Goal: Task Accomplishment & Management: Complete application form

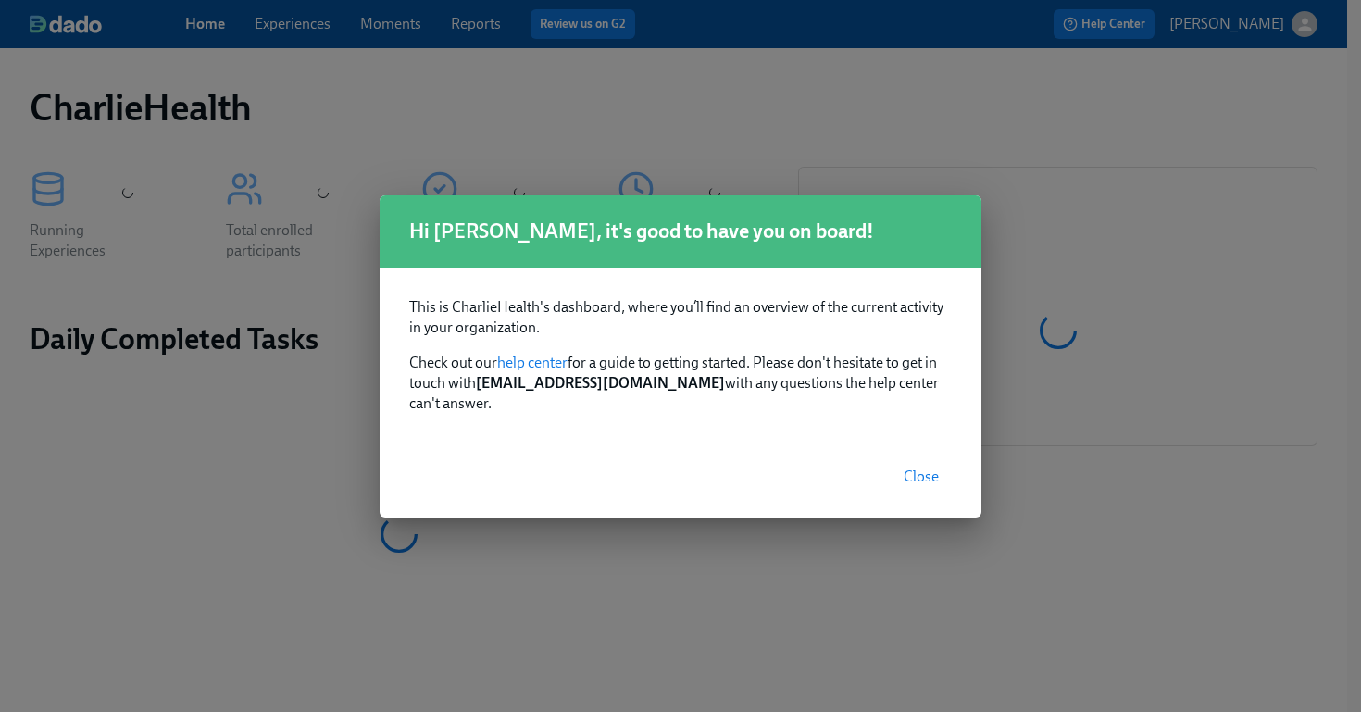
click at [930, 468] on span "Close" at bounding box center [921, 477] width 35 height 19
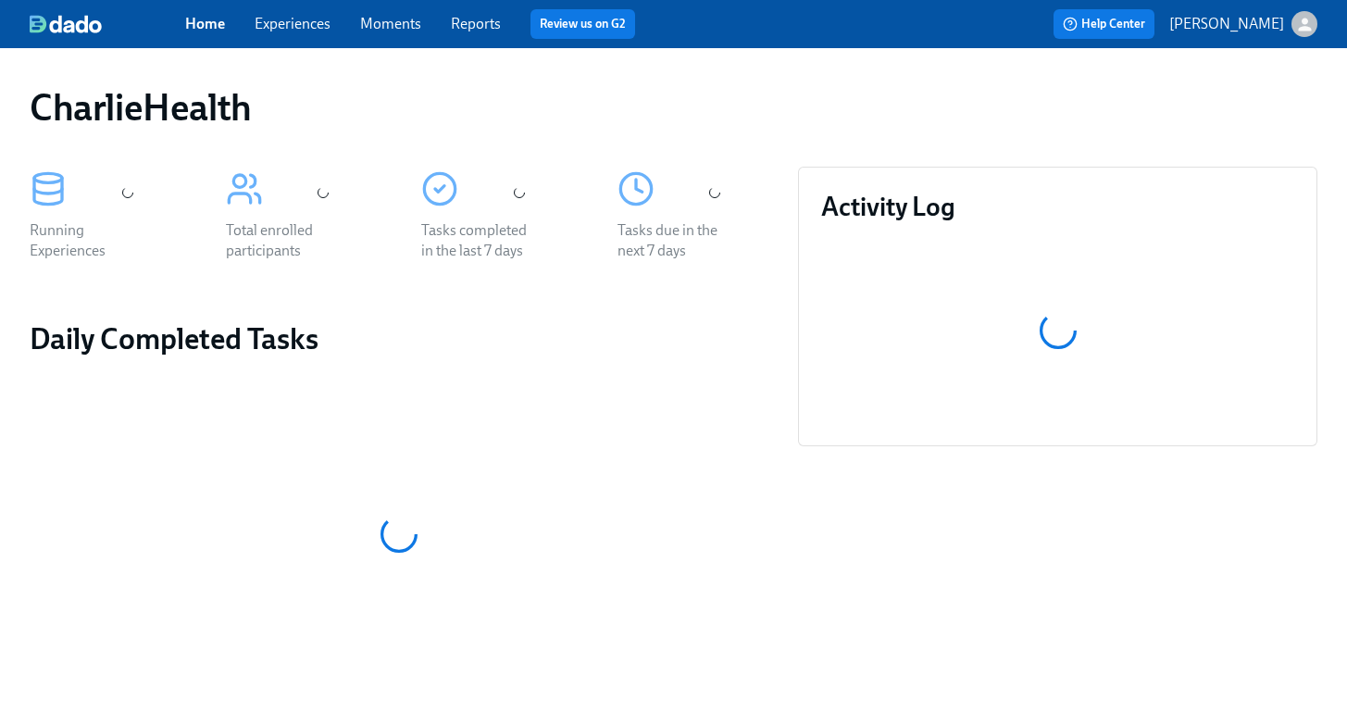
click at [303, 21] on link "Experiences" at bounding box center [293, 24] width 76 height 18
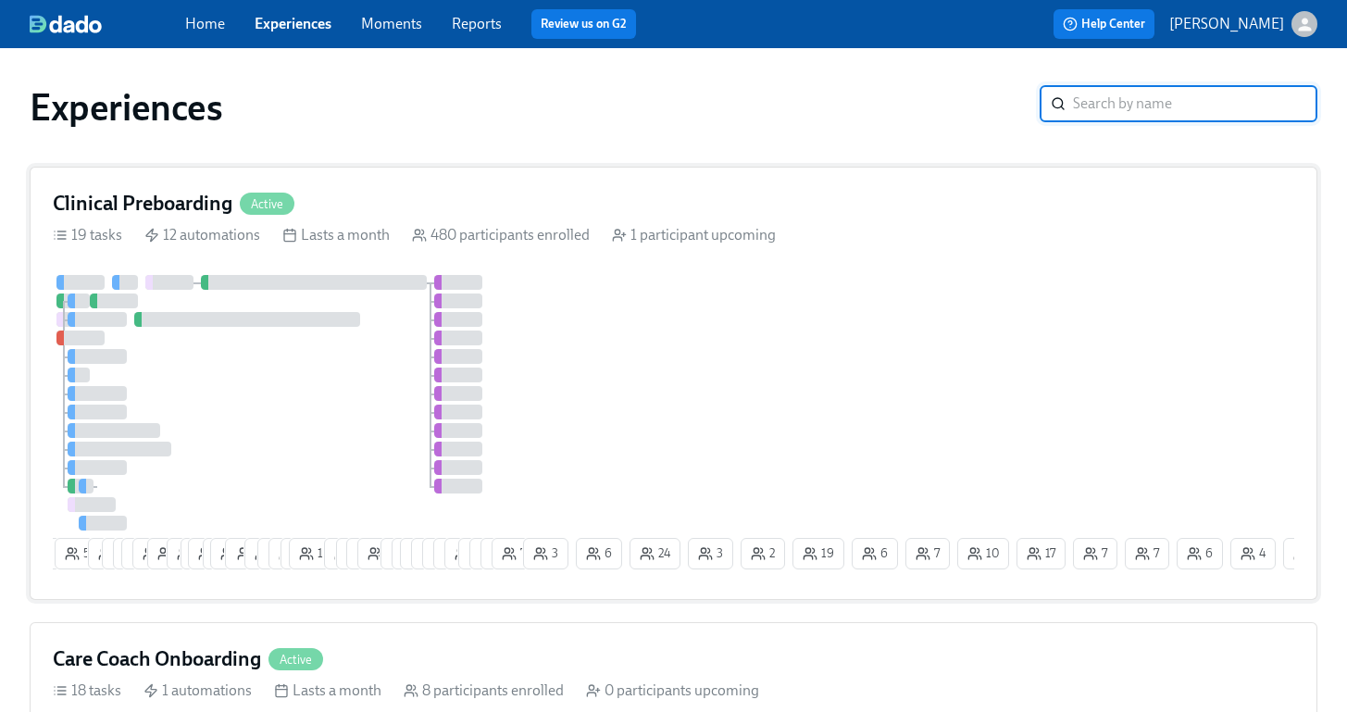
click at [706, 339] on div "2 5 55 10 6 9 10 19 2 11 2 16 2 16 1 12 6 6 3 14 8 1 6 8 4 2 23 21 12 11 12 3 3…" at bounding box center [674, 426] width 1242 height 302
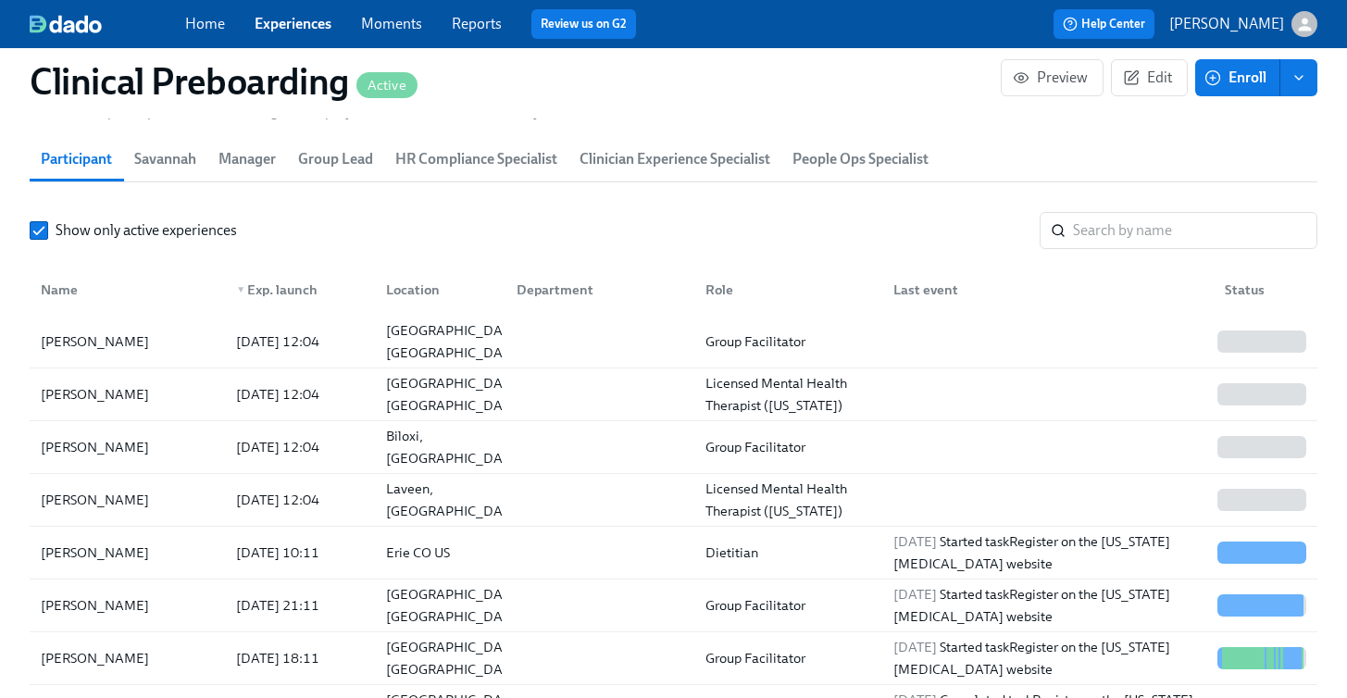
scroll to position [2072, 0]
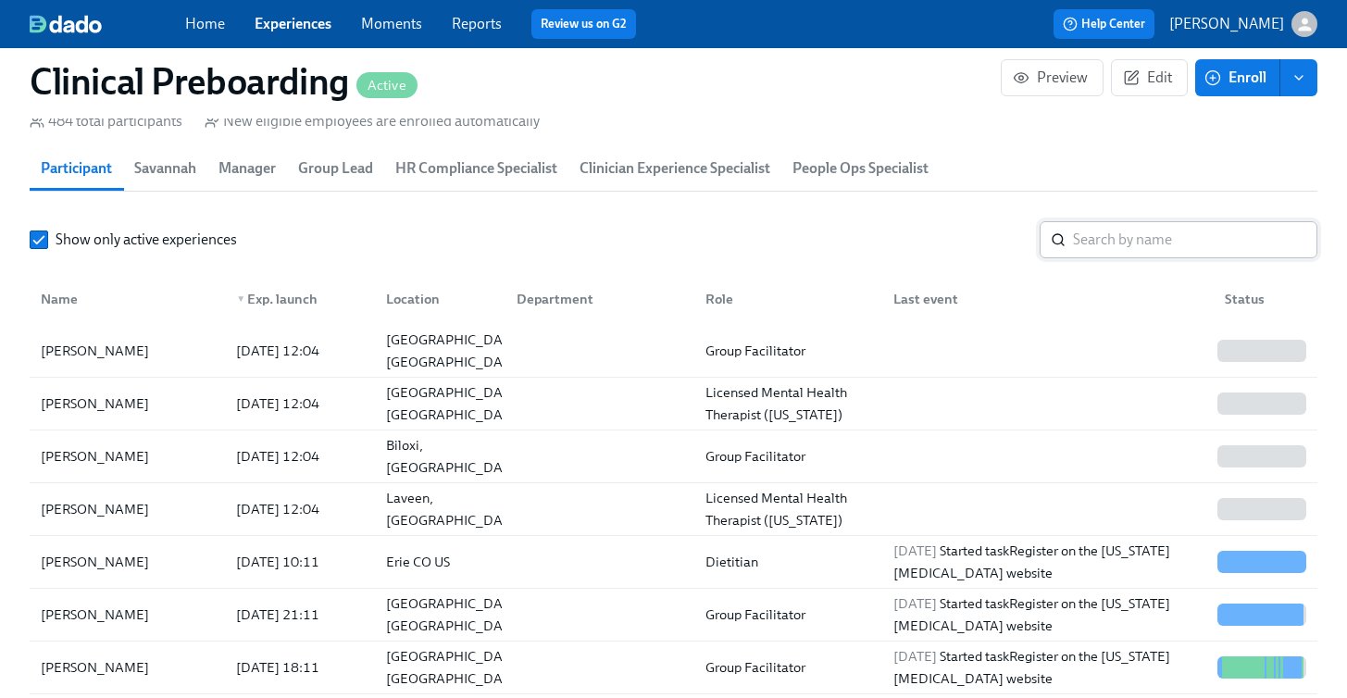
click at [1154, 253] on input "search" at bounding box center [1195, 239] width 244 height 37
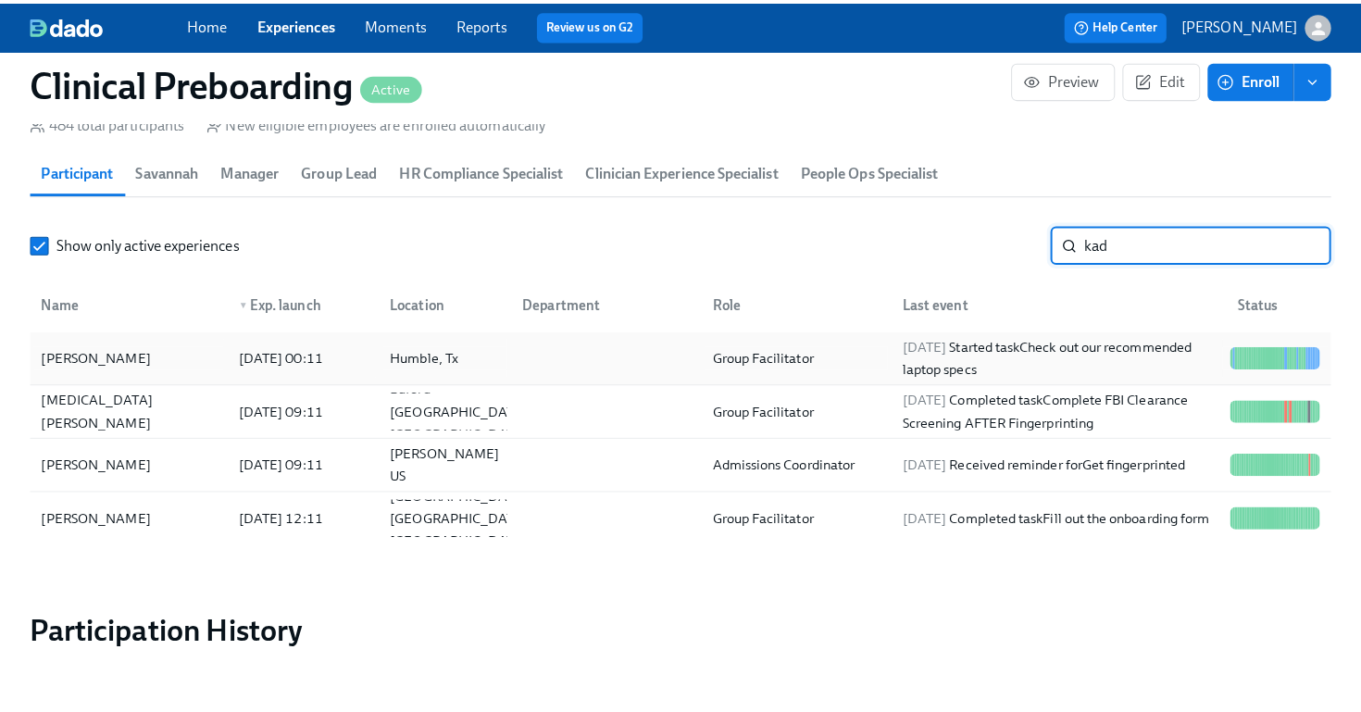
scroll to position [0, 23571]
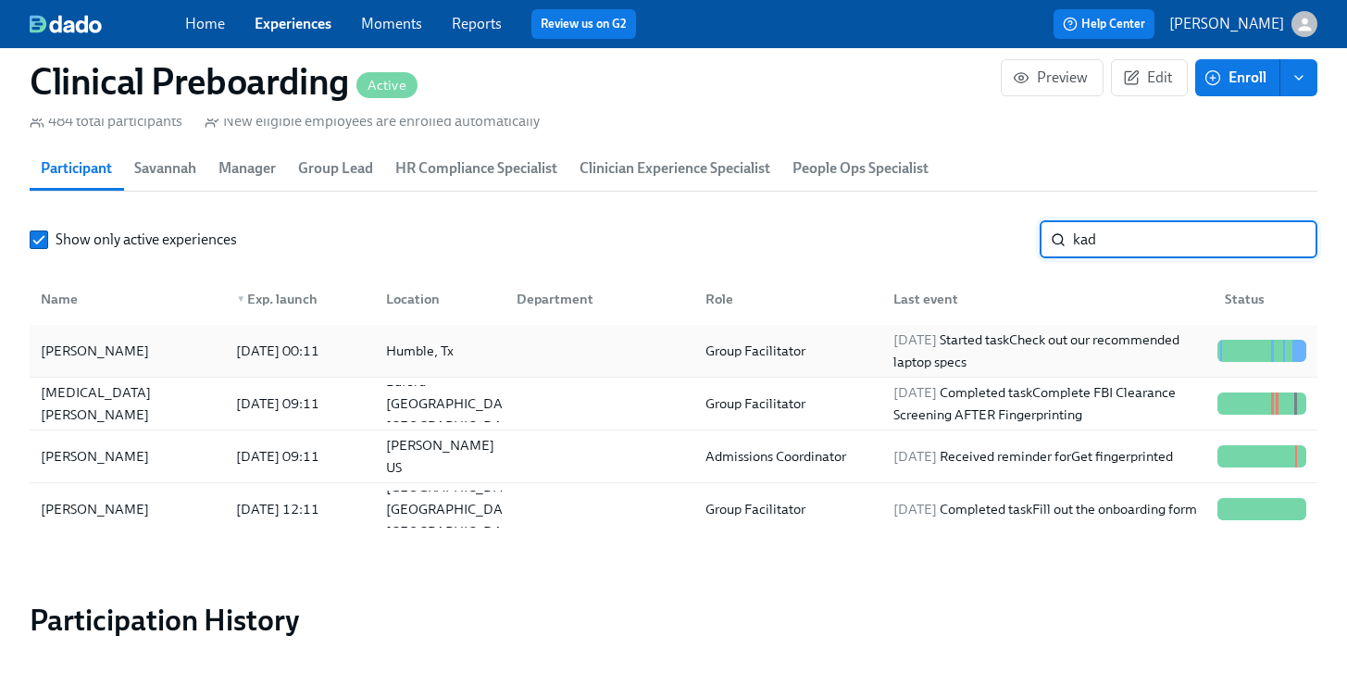
type input "kad"
click at [143, 352] on div "Kadeshia Jones" at bounding box center [127, 350] width 188 height 37
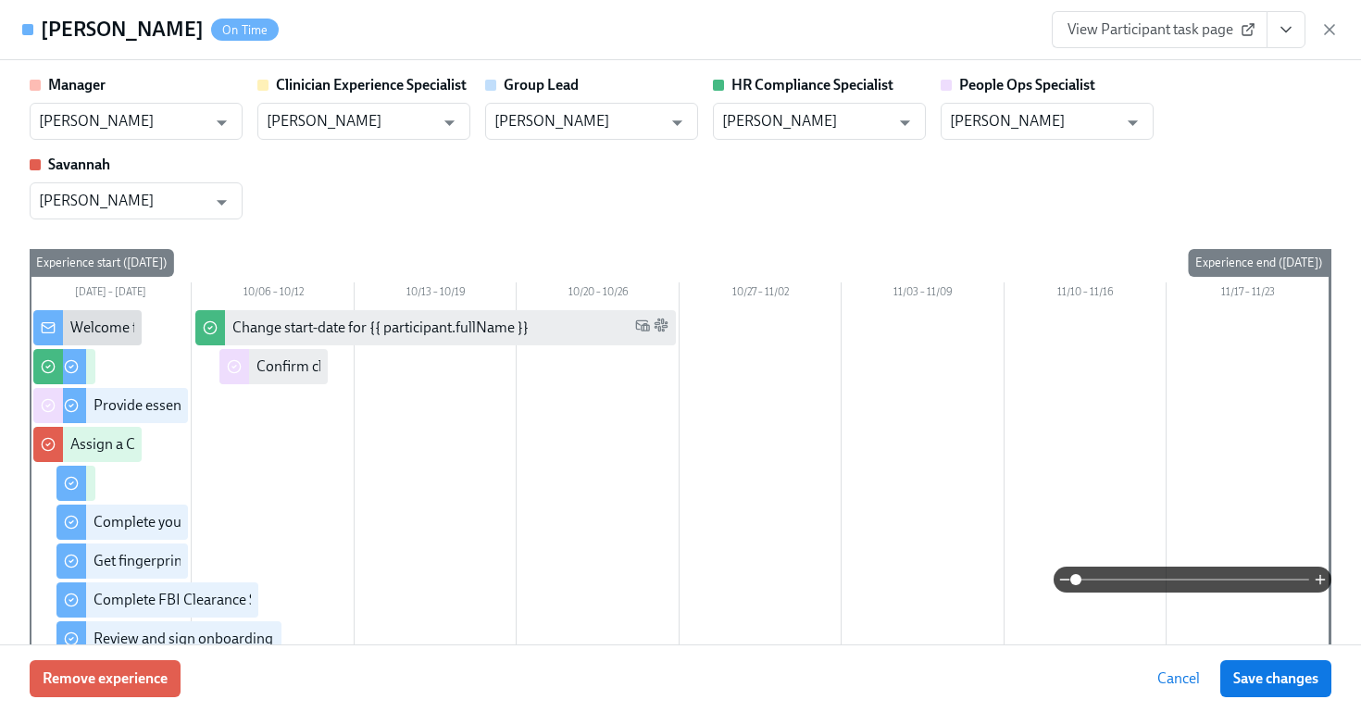
click at [1290, 35] on icon "View task page" at bounding box center [1286, 29] width 19 height 19
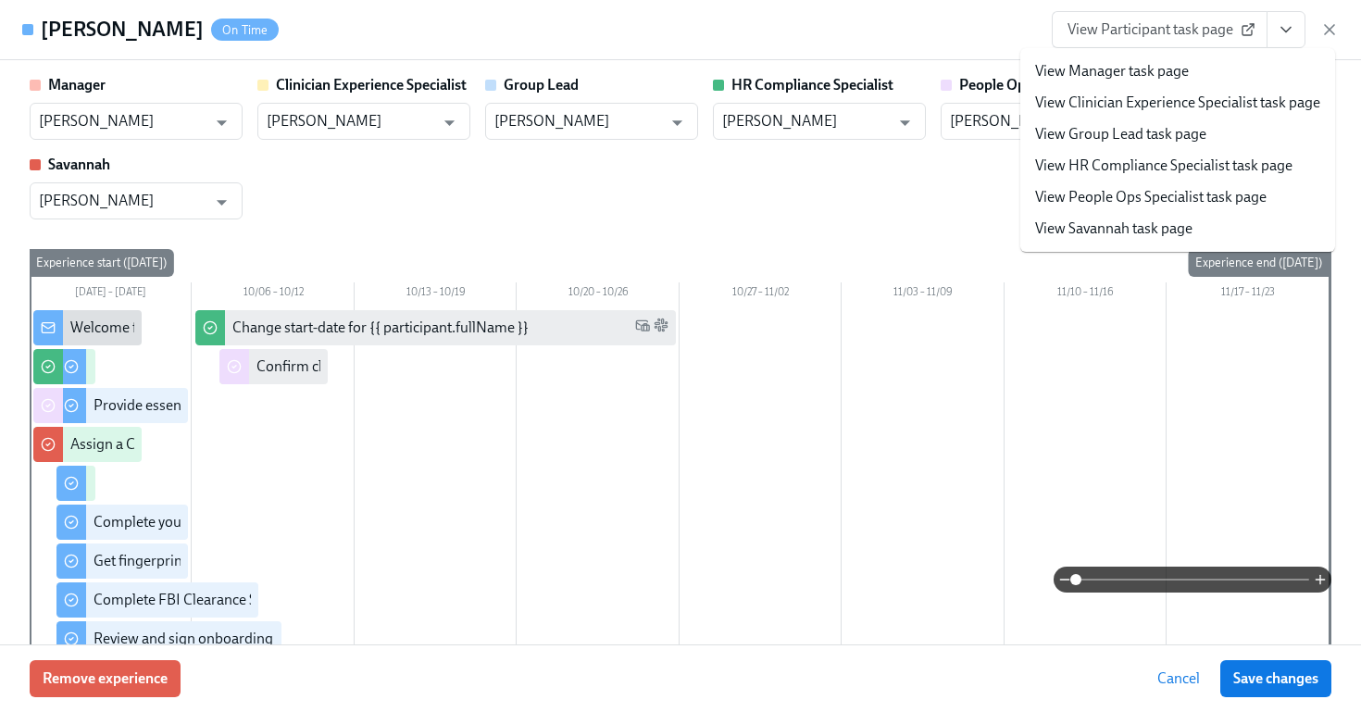
click at [1167, 33] on span "View Participant task page" at bounding box center [1160, 29] width 184 height 19
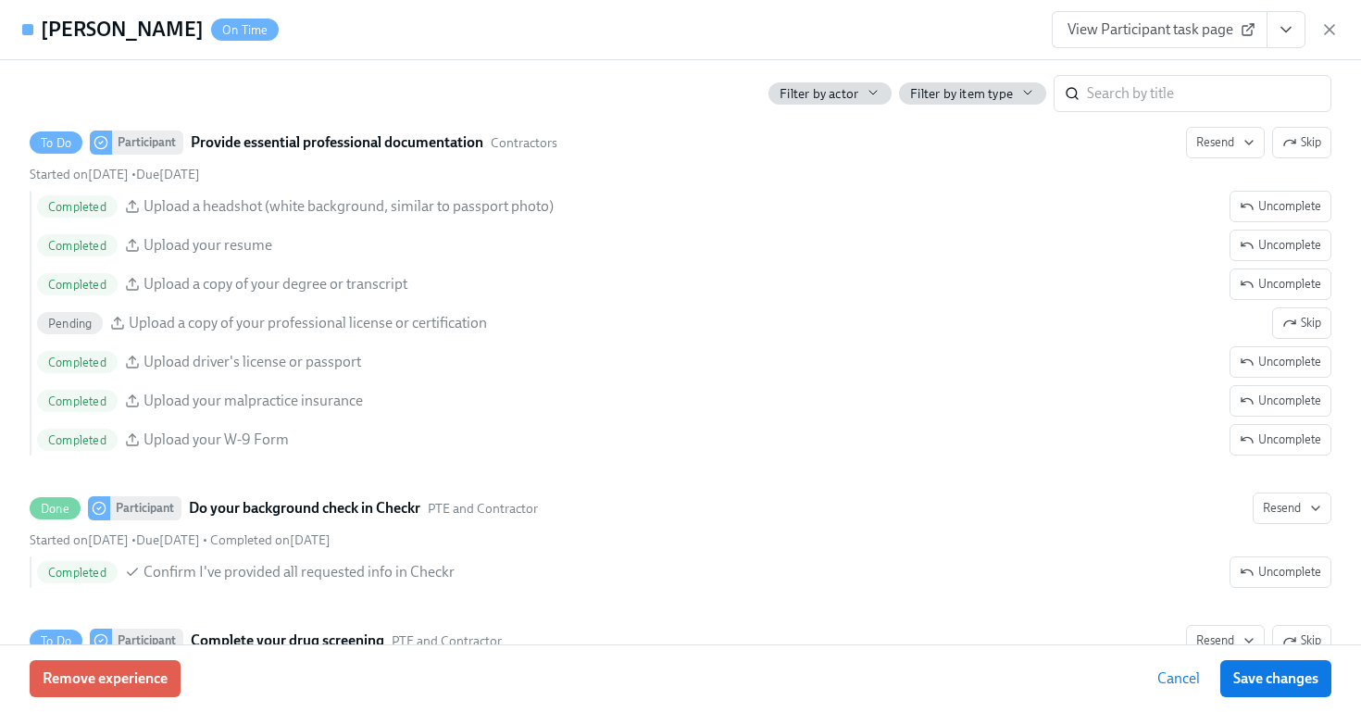
scroll to position [2309, 0]
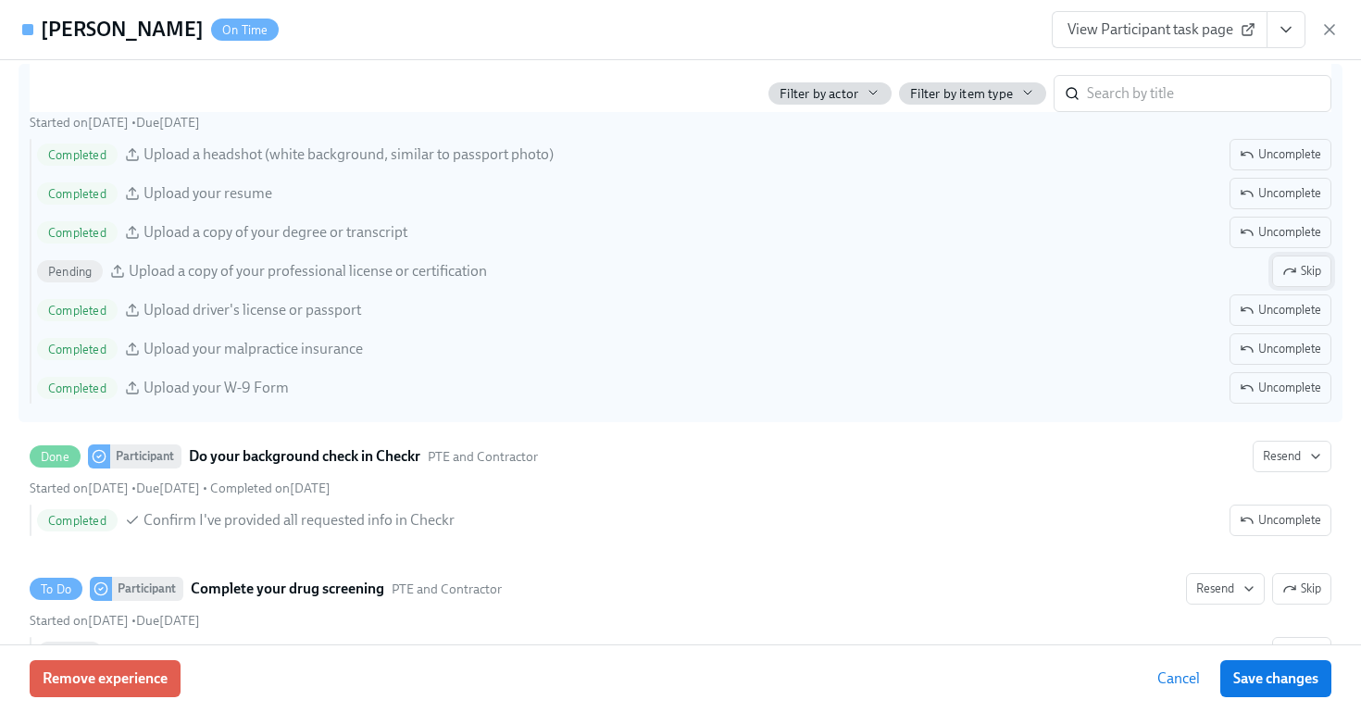
click at [1284, 267] on span "Skip" at bounding box center [1302, 271] width 39 height 19
click at [1193, 30] on span "View Participant task page" at bounding box center [1160, 29] width 184 height 19
click at [1207, 37] on span "View Participant task page" at bounding box center [1160, 29] width 184 height 19
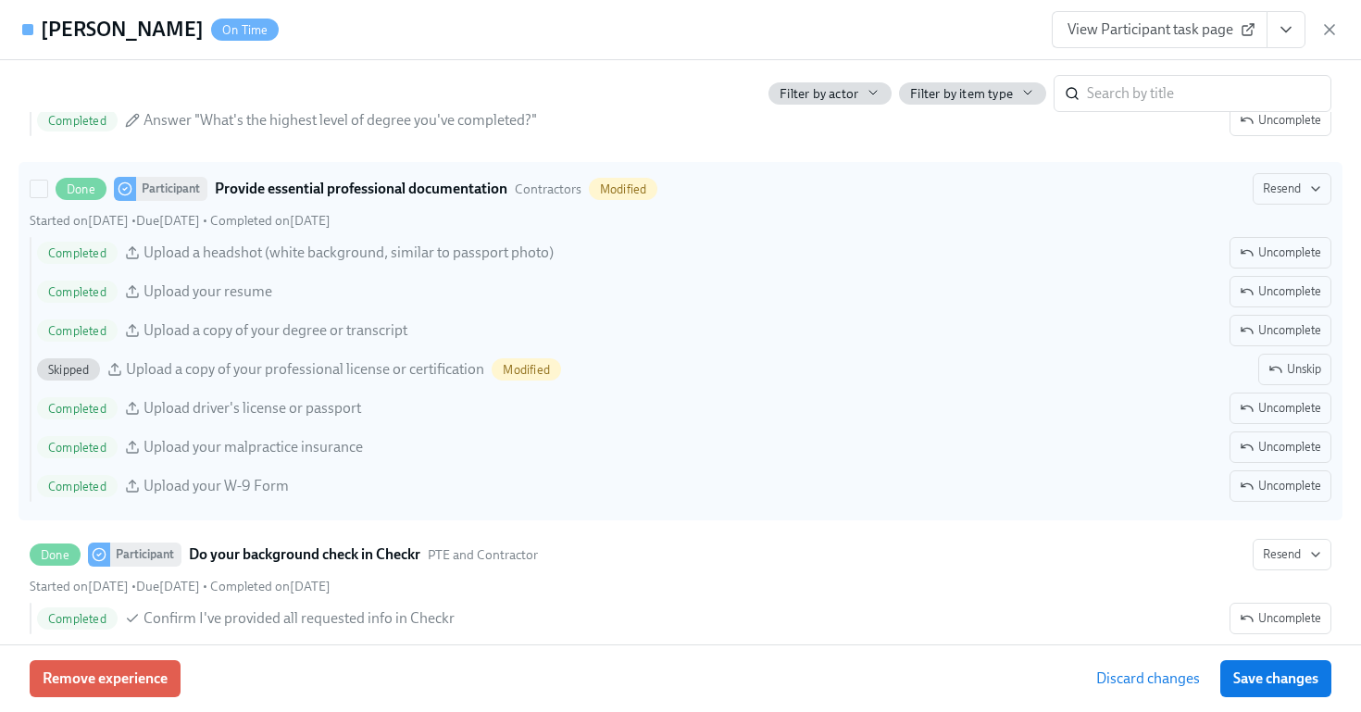
scroll to position [2199, 0]
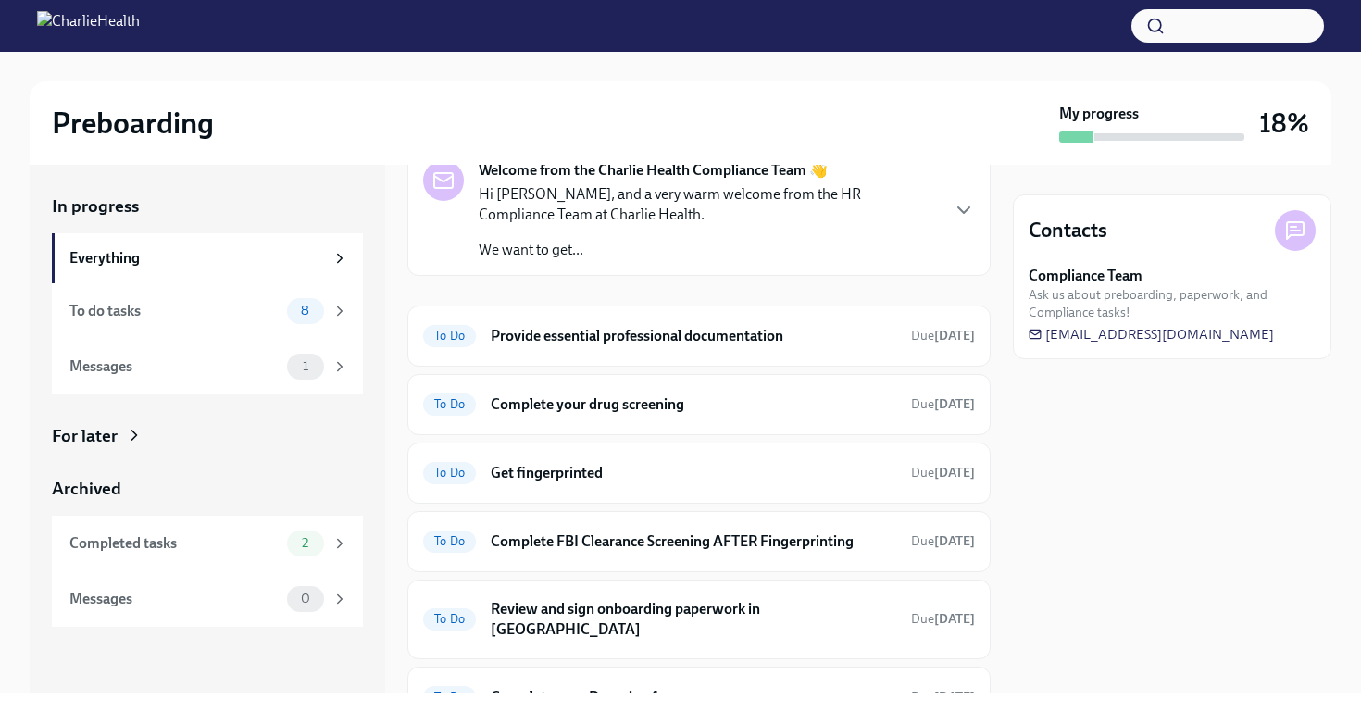
scroll to position [91, 0]
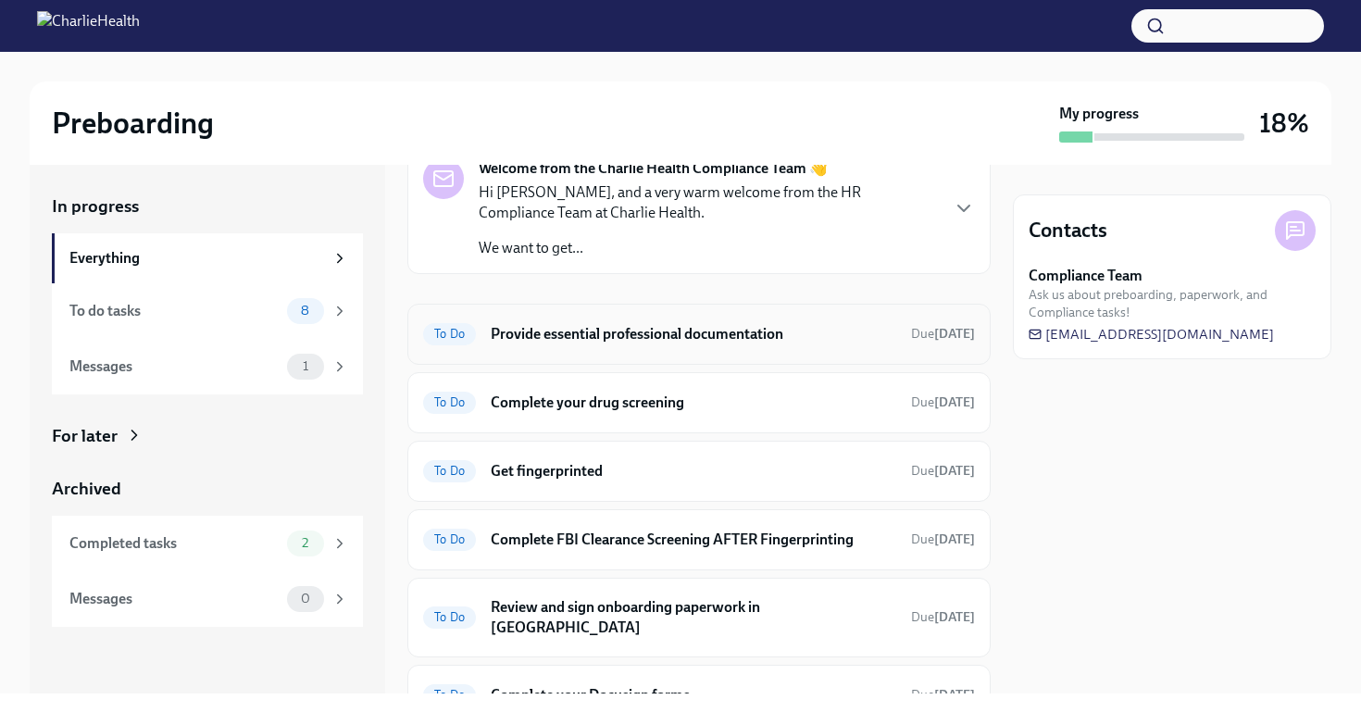
click at [752, 340] on h6 "Provide essential professional documentation" at bounding box center [694, 334] width 406 height 20
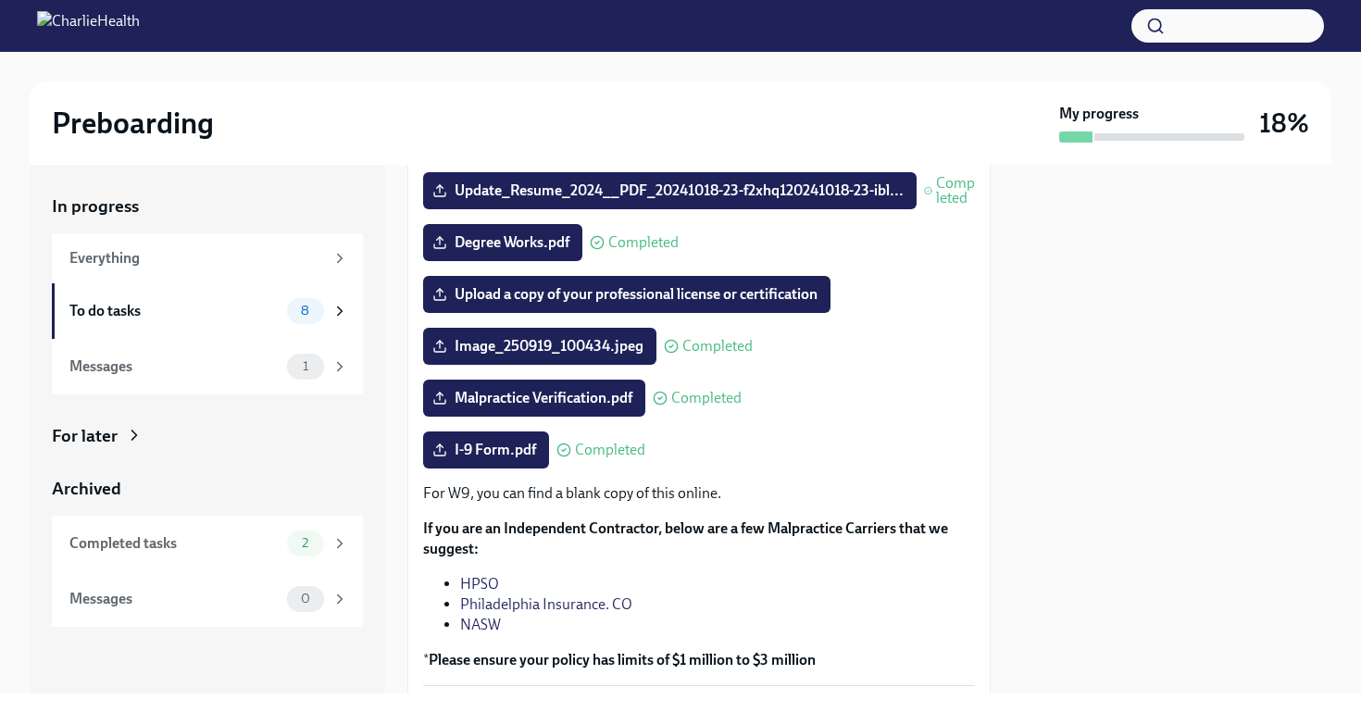
scroll to position [280, 0]
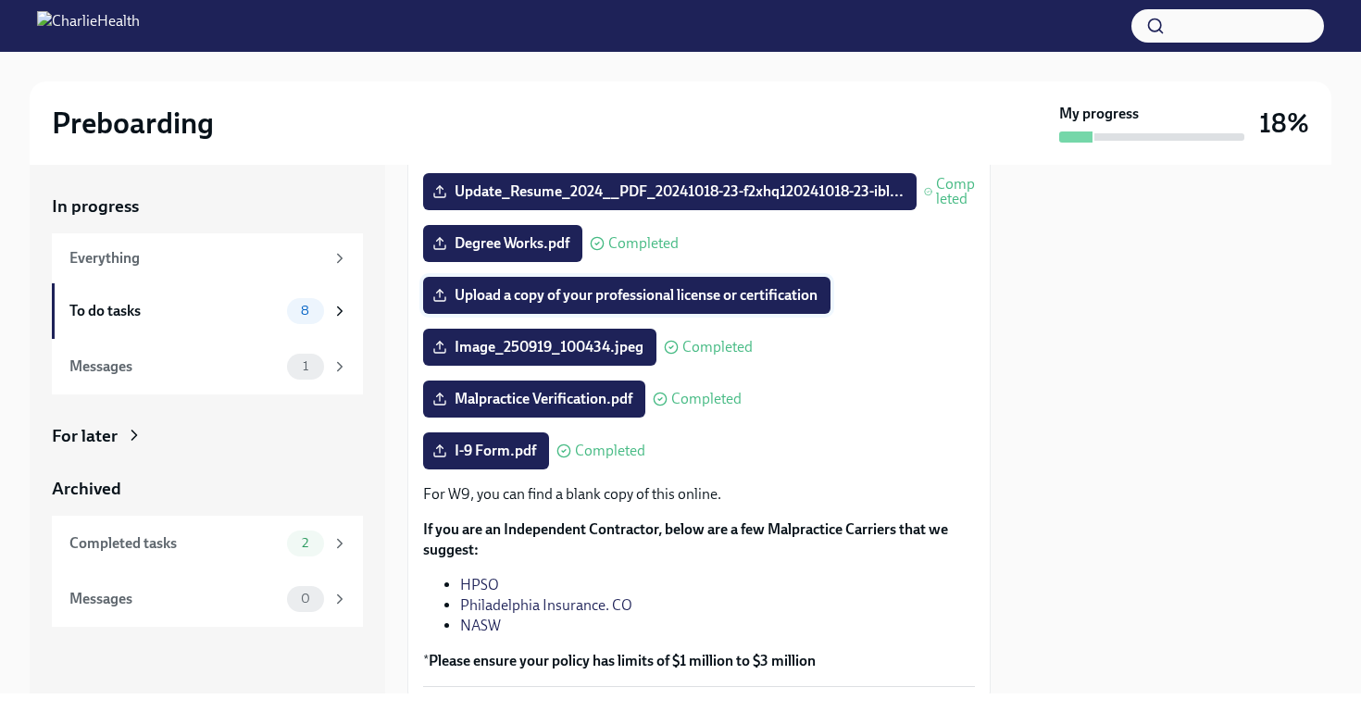
click at [758, 305] on span "Upload a copy of your professional license or certification" at bounding box center [627, 295] width 382 height 19
click at [0, 0] on input "Upload a copy of your professional license or certification" at bounding box center [0, 0] width 0 height 0
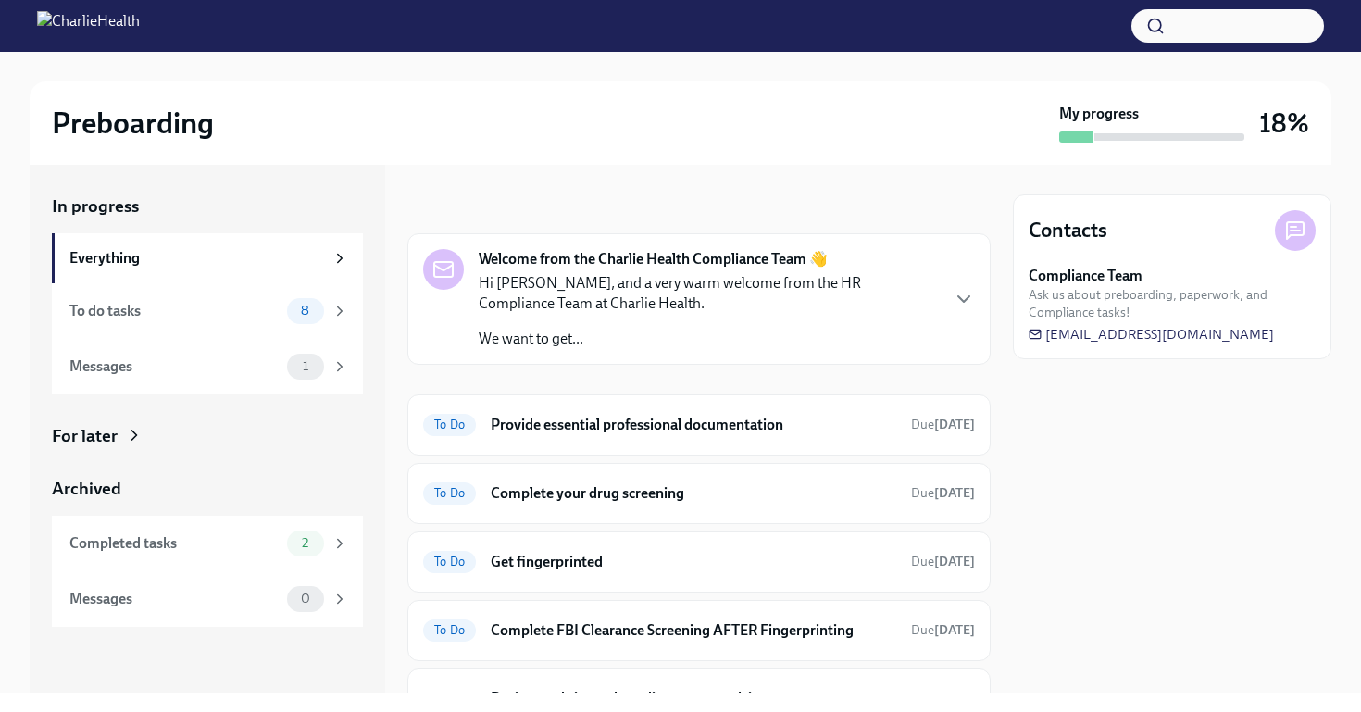
scroll to position [69, 0]
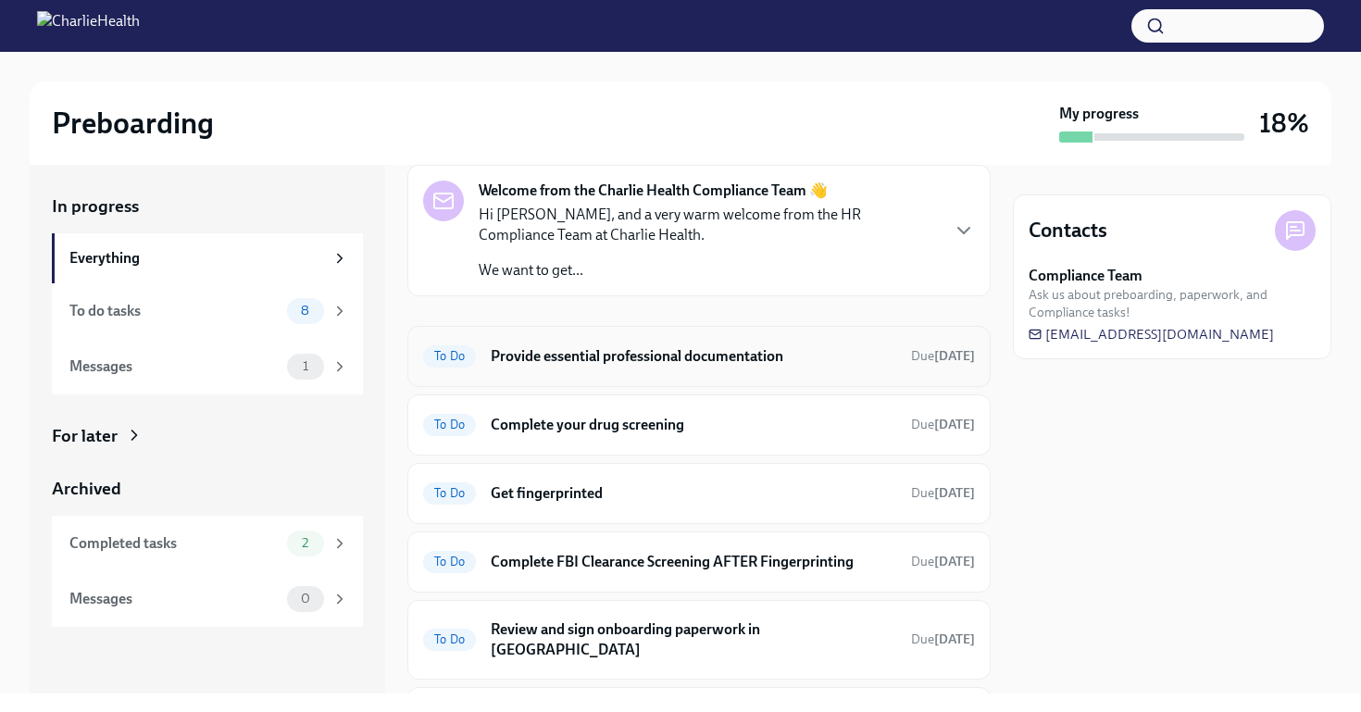
click at [660, 340] on div "To Do Provide essential professional documentation Due in 4 days" at bounding box center [698, 356] width 583 height 61
click at [661, 351] on h6 "Provide essential professional documentation" at bounding box center [694, 356] width 406 height 20
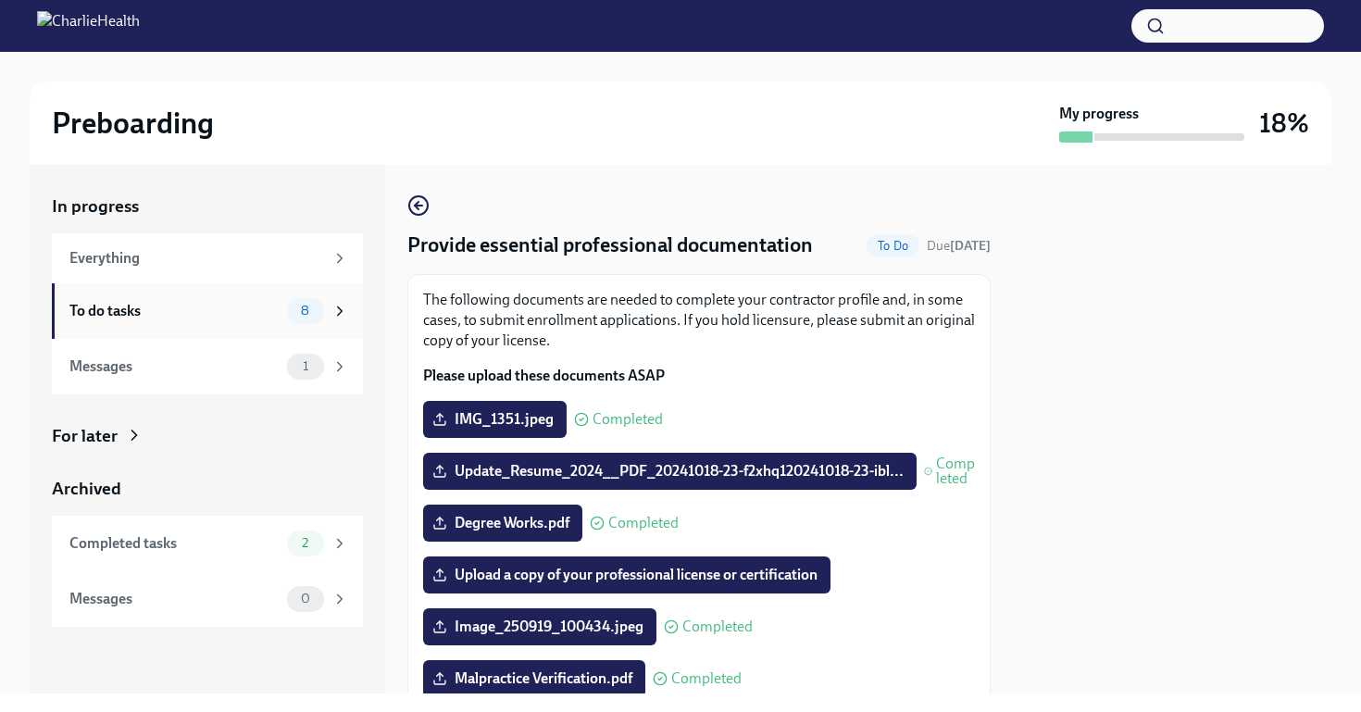
click at [231, 299] on div "To do tasks 8" at bounding box center [208, 311] width 279 height 26
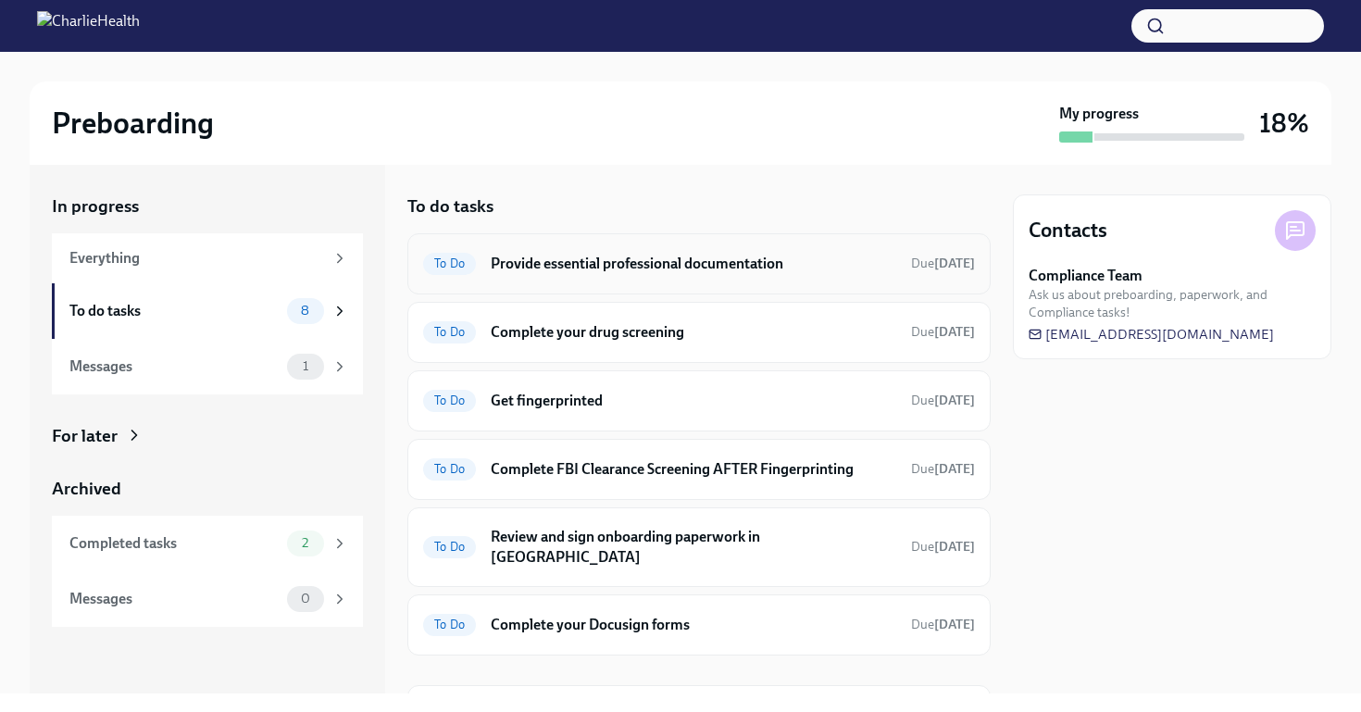
click at [708, 243] on div "To Do Provide essential professional documentation Due in 4 days" at bounding box center [698, 263] width 583 height 61
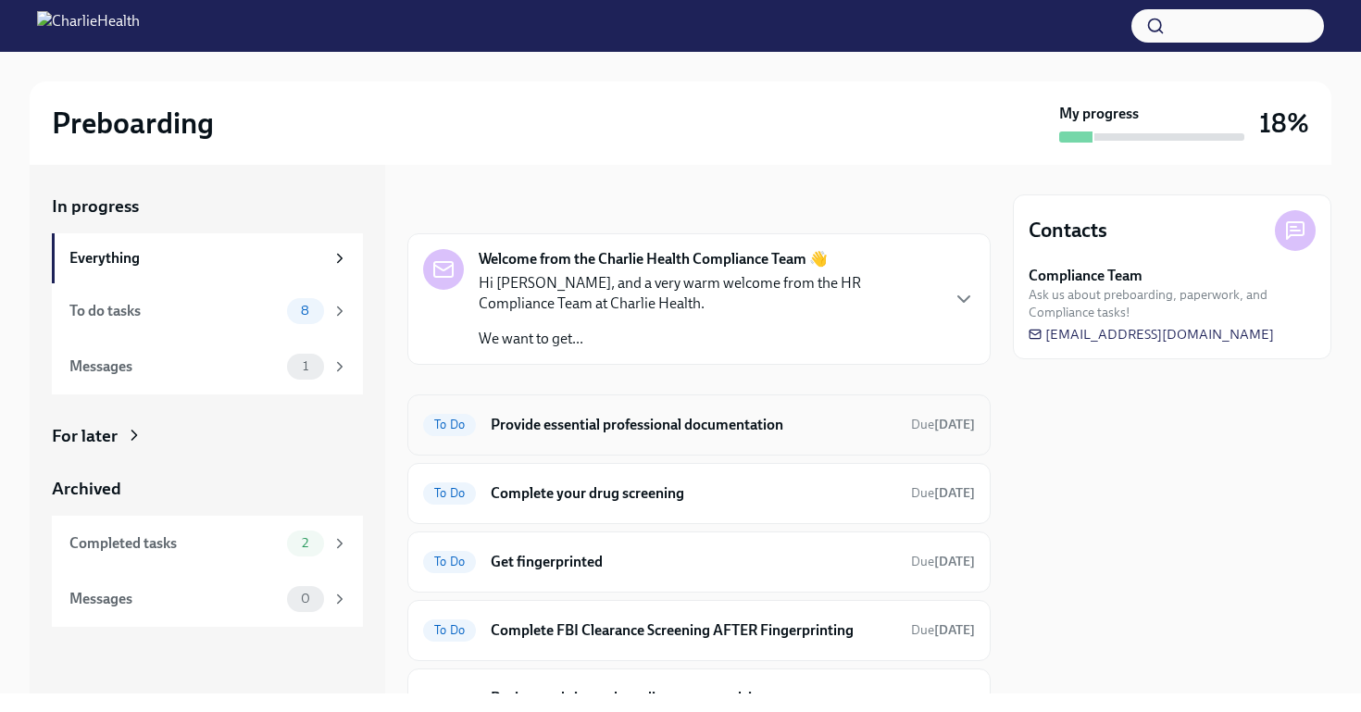
click at [745, 430] on h6 "Provide essential professional documentation" at bounding box center [694, 425] width 406 height 20
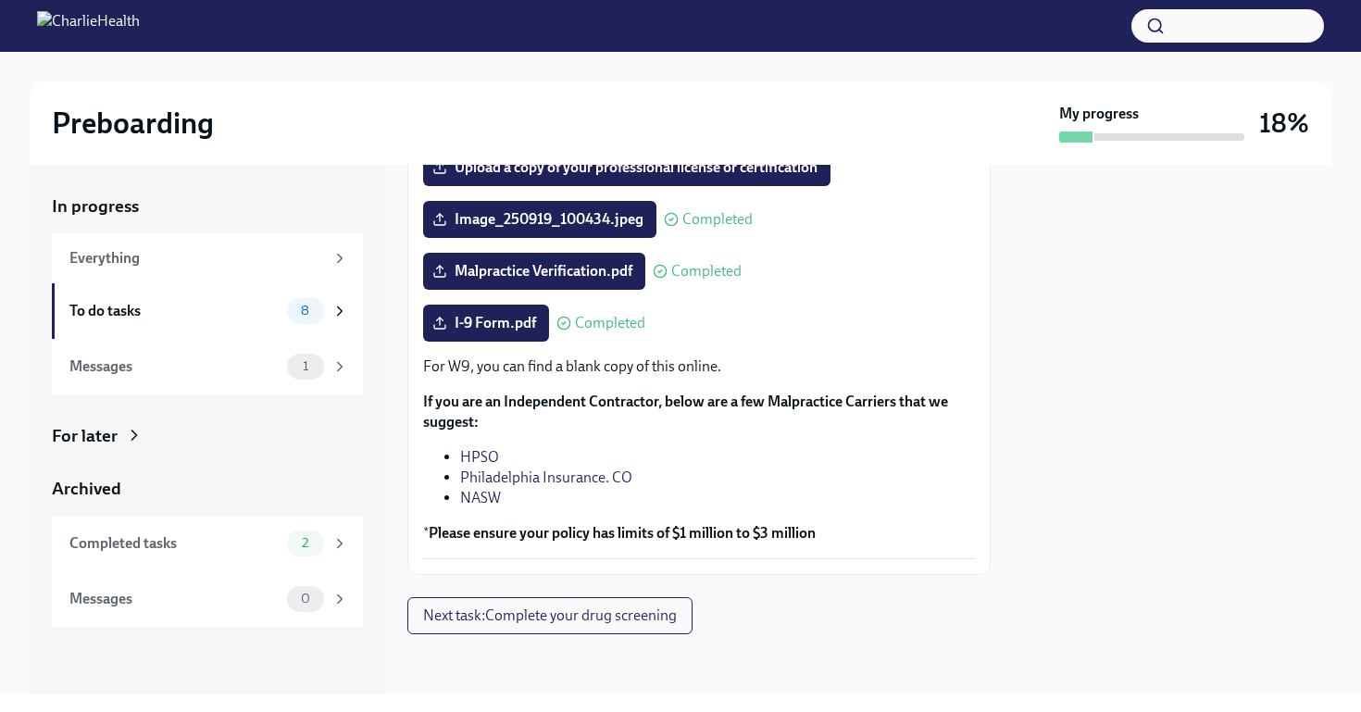
scroll to position [430, 0]
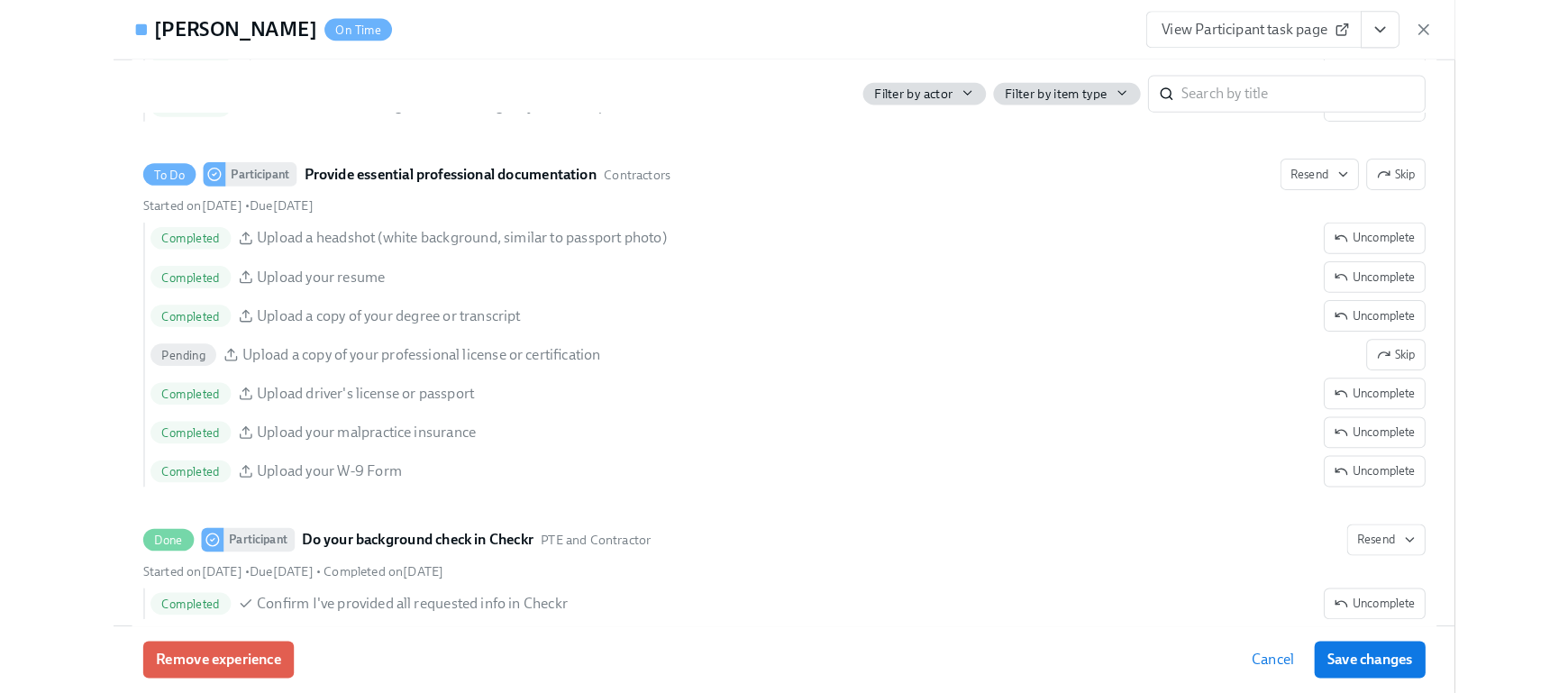
scroll to position [2166, 0]
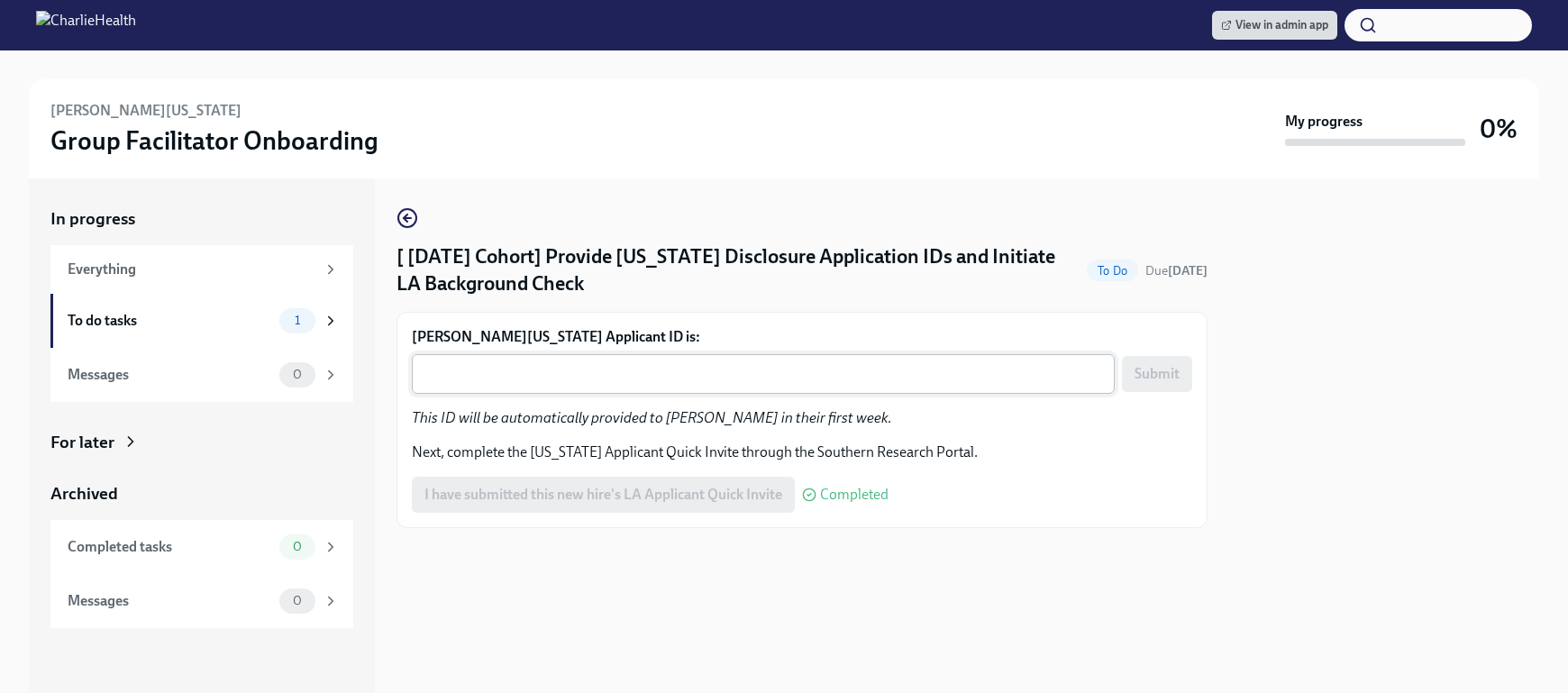
click at [650, 376] on textarea "[PERSON_NAME][US_STATE] Applicant ID is:" at bounding box center [763, 374] width 681 height 21
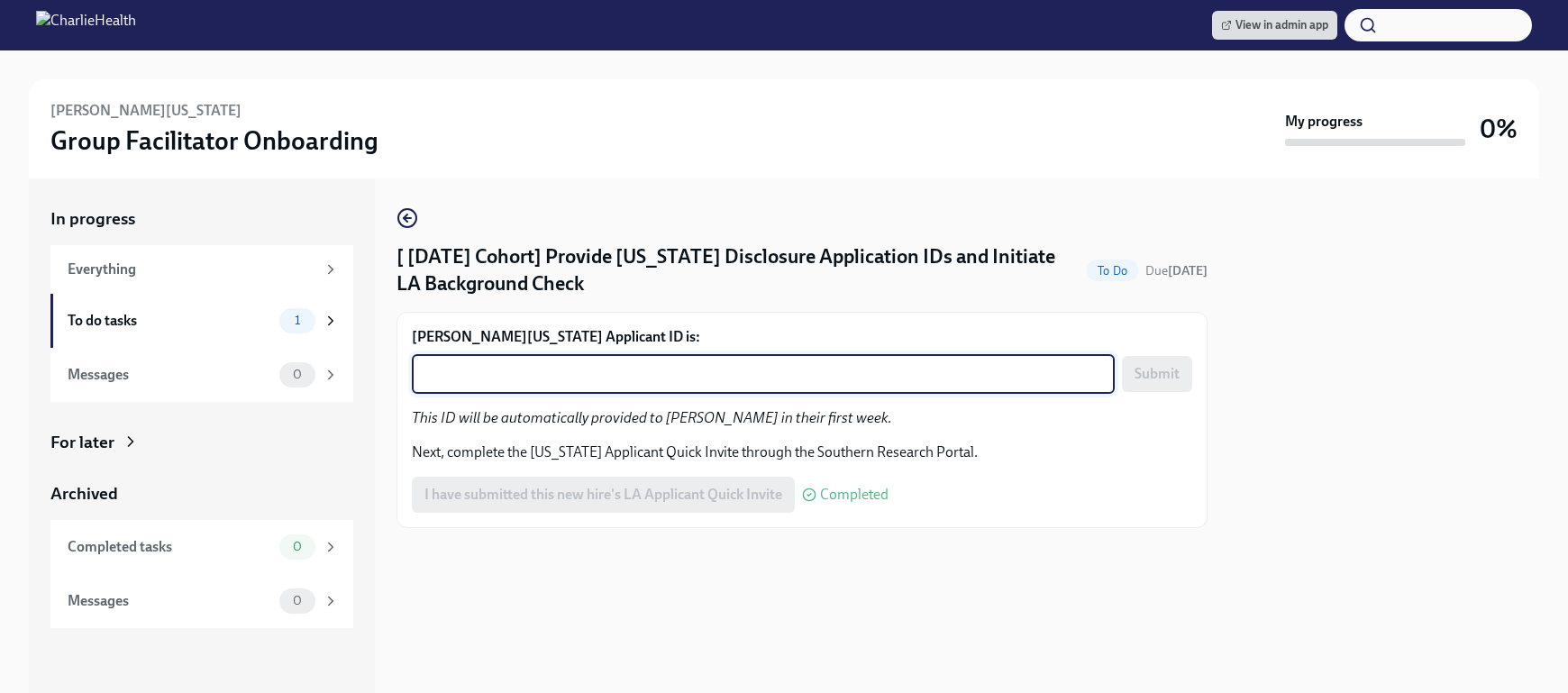
paste textarea "1254671"
type textarea "1254671"
click at [1159, 375] on span "Submit" at bounding box center [1157, 374] width 45 height 18
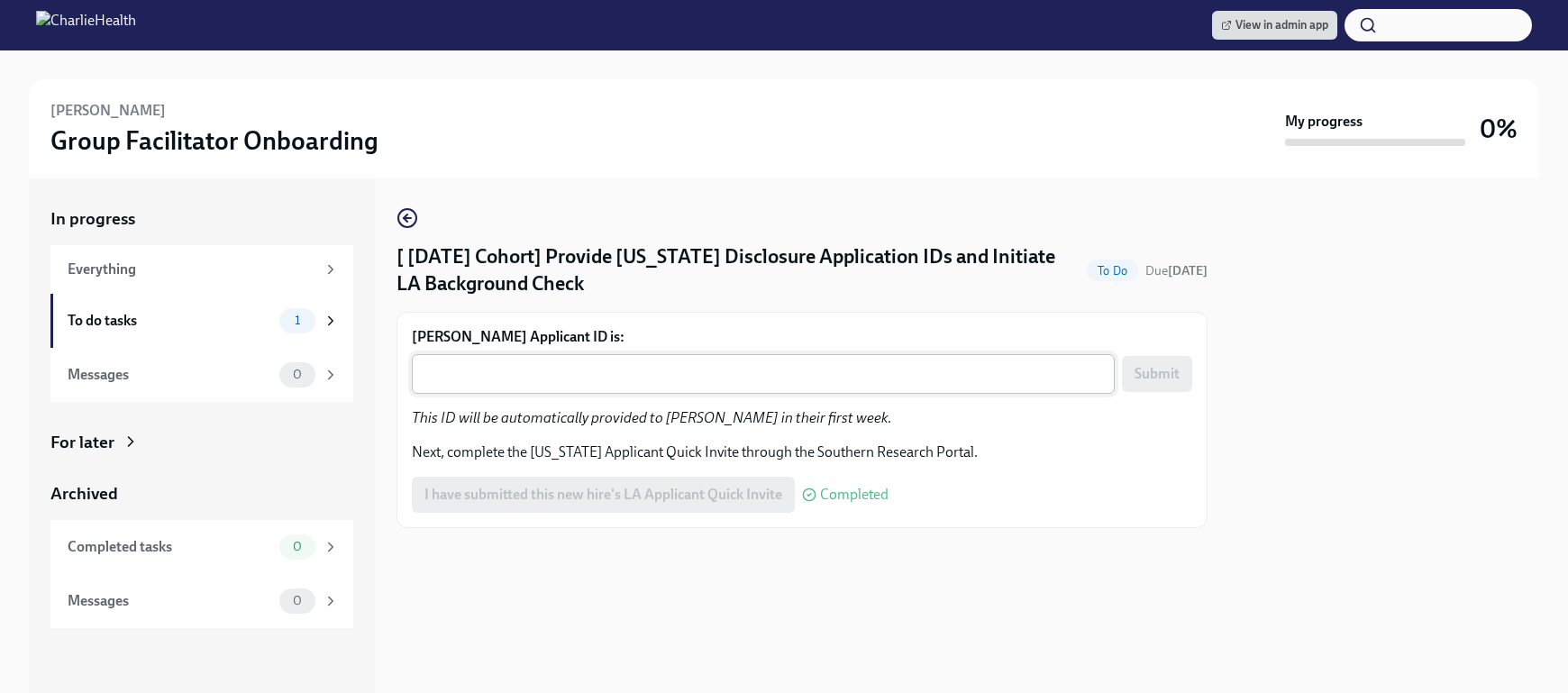
click at [699, 376] on textarea "[PERSON_NAME] Applicant ID is:" at bounding box center [763, 374] width 681 height 21
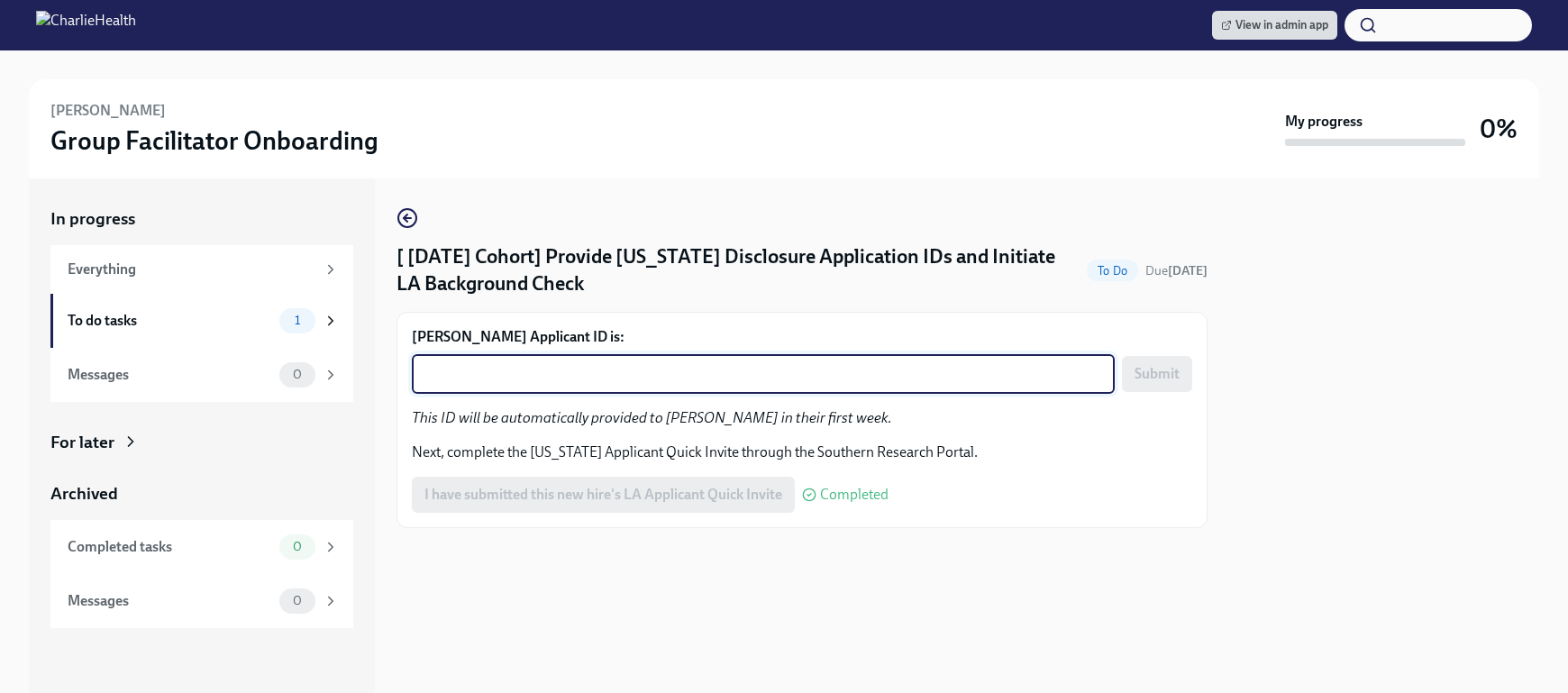
paste textarea "1254674"
type textarea "1254674"
click at [1164, 371] on span "Submit" at bounding box center [1157, 374] width 45 height 18
